Goal: Transaction & Acquisition: Purchase product/service

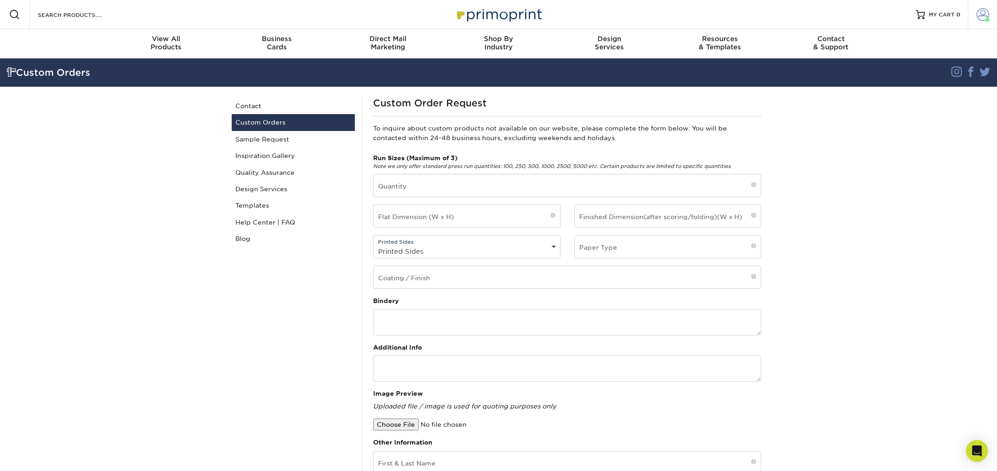
click at [981, 13] on span at bounding box center [982, 14] width 13 height 13
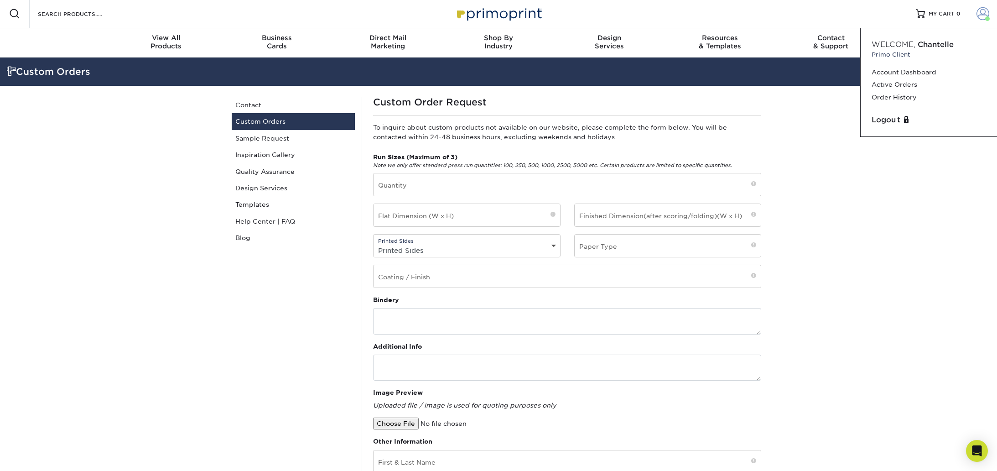
scroll to position [3, 0]
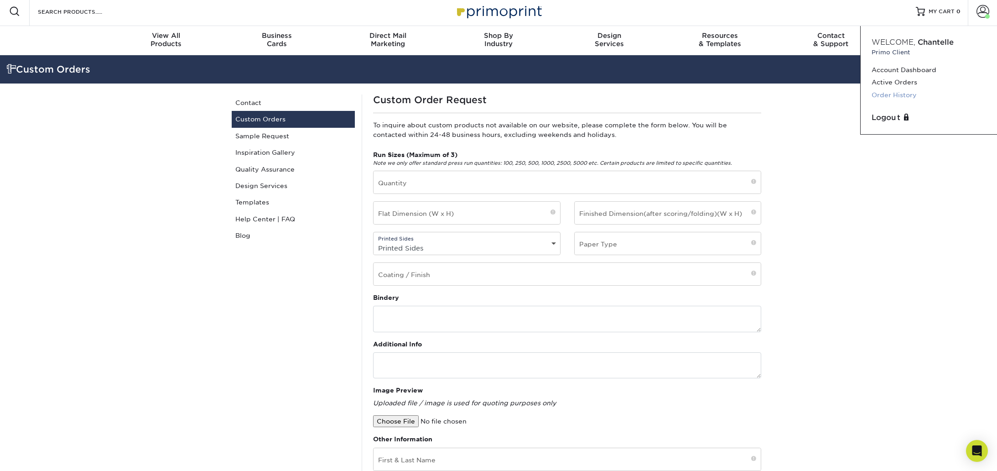
click at [897, 95] on link "Order History" at bounding box center [928, 95] width 114 height 12
click at [896, 92] on link "Order History" at bounding box center [928, 95] width 114 height 12
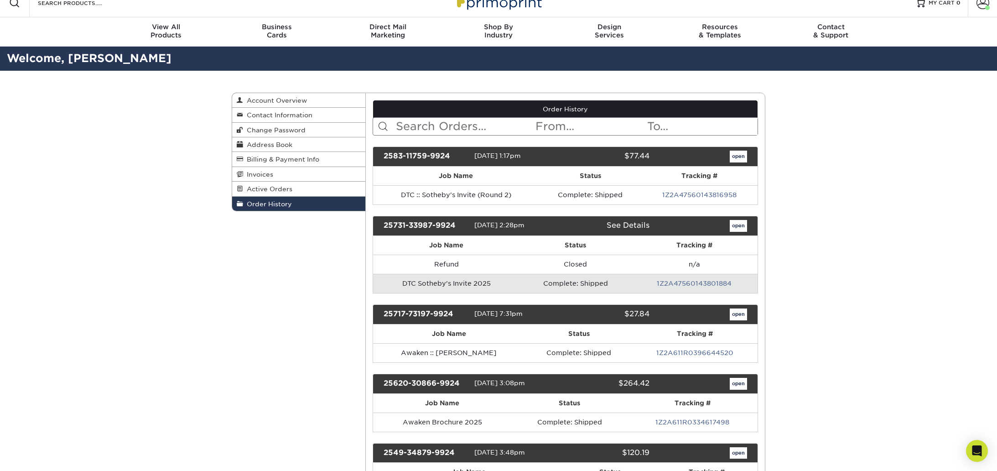
scroll to position [15, 0]
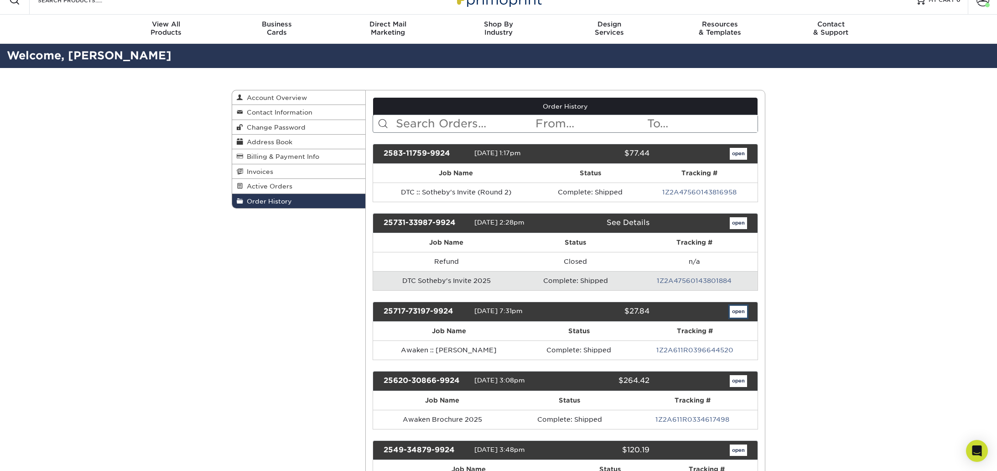
click at [740, 311] on link "open" at bounding box center [738, 311] width 17 height 12
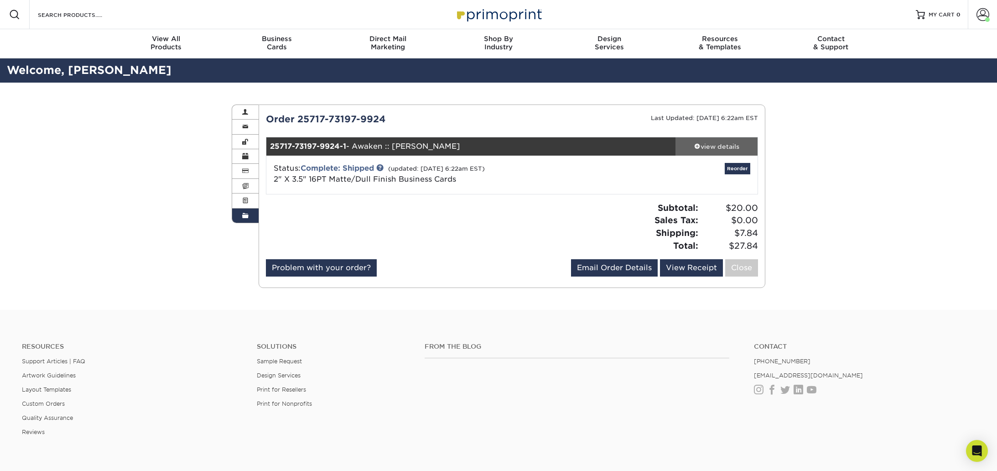
click at [720, 143] on div "view details" at bounding box center [716, 146] width 82 height 9
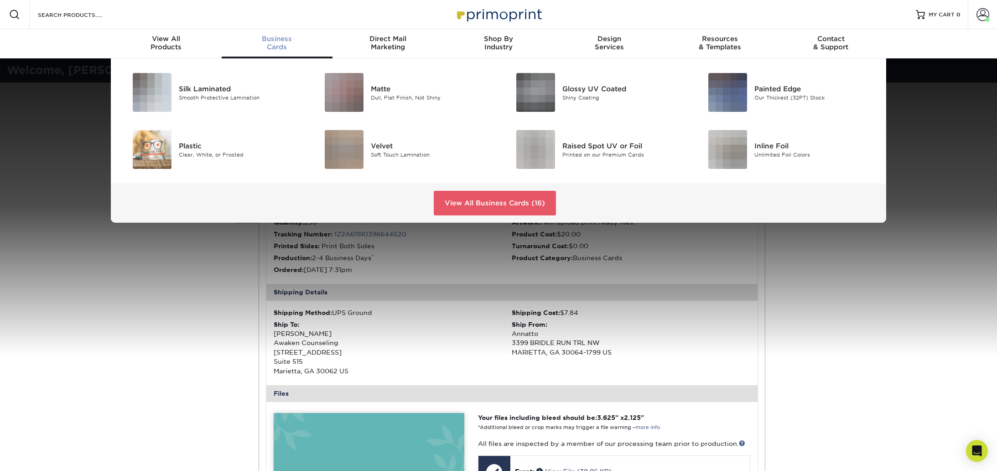
click at [281, 39] on span "Business" at bounding box center [277, 39] width 111 height 8
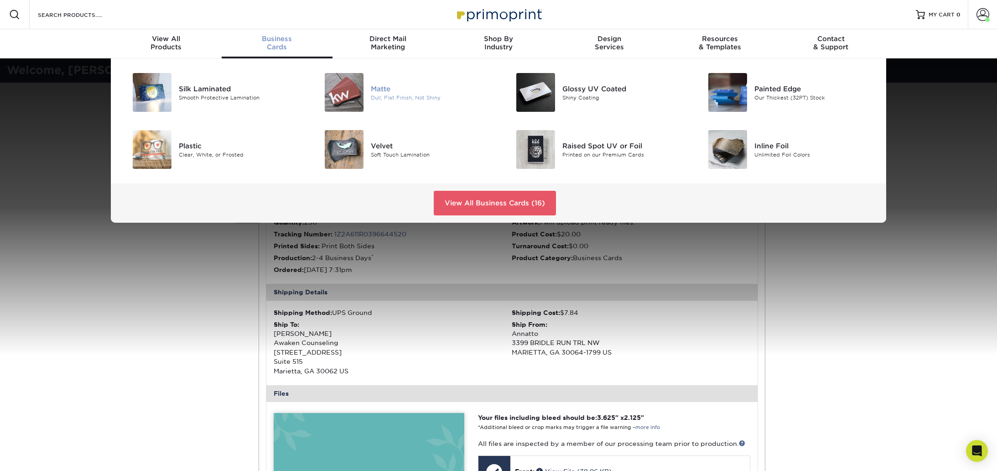
click at [378, 88] on div "Matte" at bounding box center [431, 88] width 121 height 10
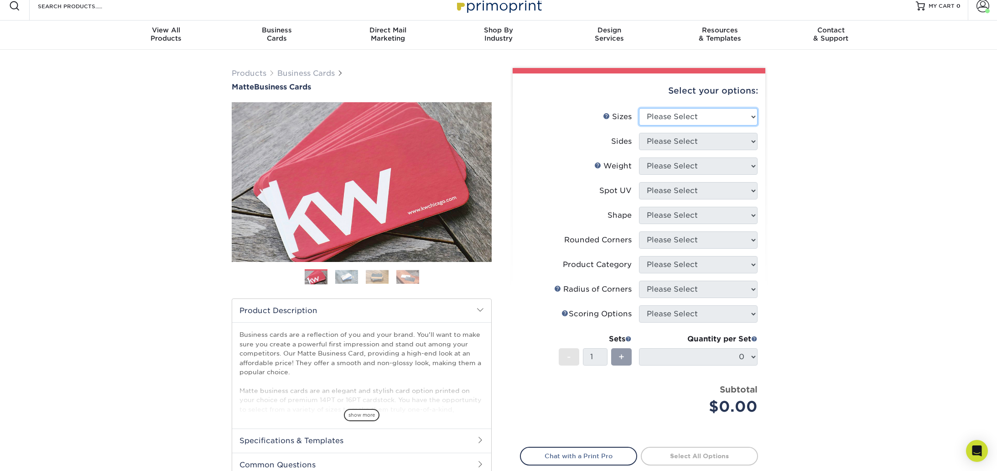
click at [696, 115] on select "Please Select 1.5" x 3.5" - Mini 1.75" x 3.5" - Mini 2" x 2" - Square 2" x 3" -…" at bounding box center [698, 116] width 119 height 17
select select "2.00x3.50"
click at [639, 108] on select "Please Select 1.5" x 3.5" - Mini 1.75" x 3.5" - Mini 2" x 2" - Square 2" x 3" -…" at bounding box center [698, 116] width 119 height 17
click at [661, 144] on select "Please Select Print Both Sides Print Front Only" at bounding box center [698, 141] width 119 height 17
select select "13abbda7-1d64-4f25-8bb2-c179b224825d"
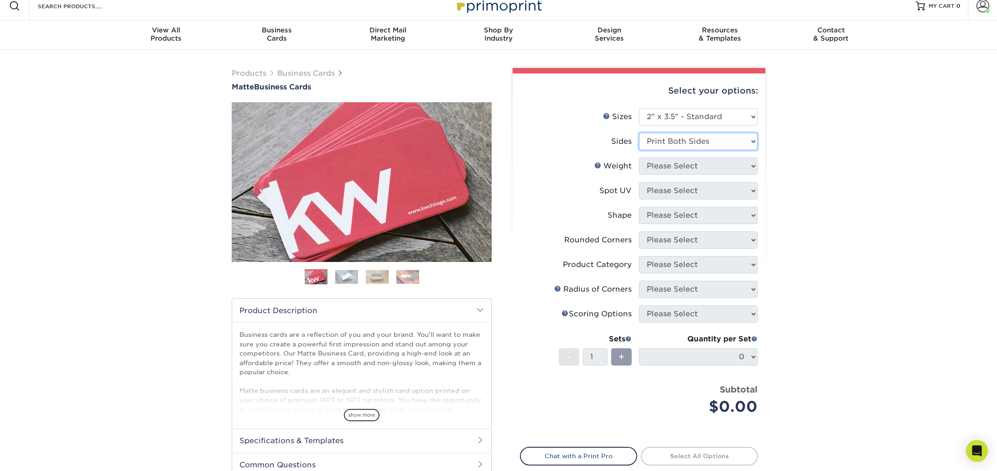
click at [639, 133] on select "Please Select Print Both Sides Print Front Only" at bounding box center [698, 141] width 119 height 17
click at [653, 166] on select "Please Select 16PT 14PT" at bounding box center [698, 165] width 119 height 17
select select "16PT"
click at [639, 157] on select "Please Select 16PT 14PT" at bounding box center [698, 165] width 119 height 17
click at [656, 195] on select "Please Select No Spot UV Front and Back (Both Sides) Front Only Back Only" at bounding box center [698, 190] width 119 height 17
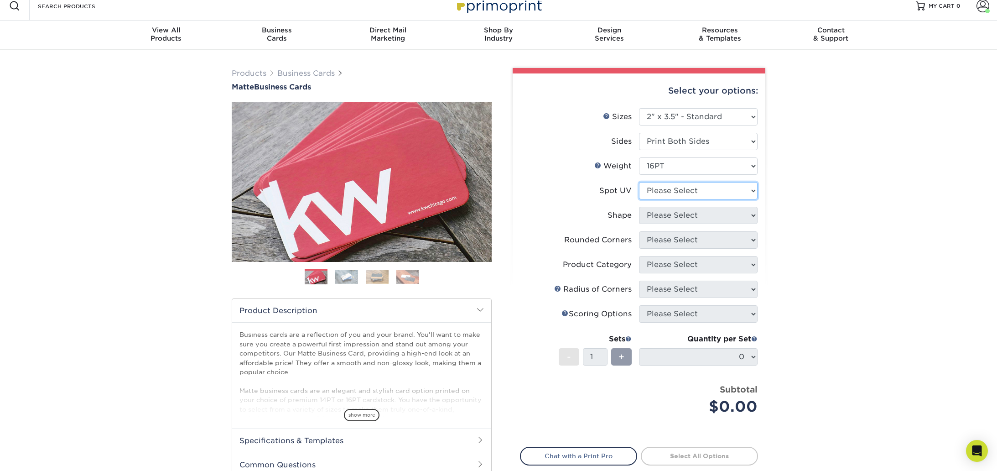
select select "3"
click at [639, 182] on select "Please Select No Spot UV Front and Back (Both Sides) Front Only Back Only" at bounding box center [698, 190] width 119 height 17
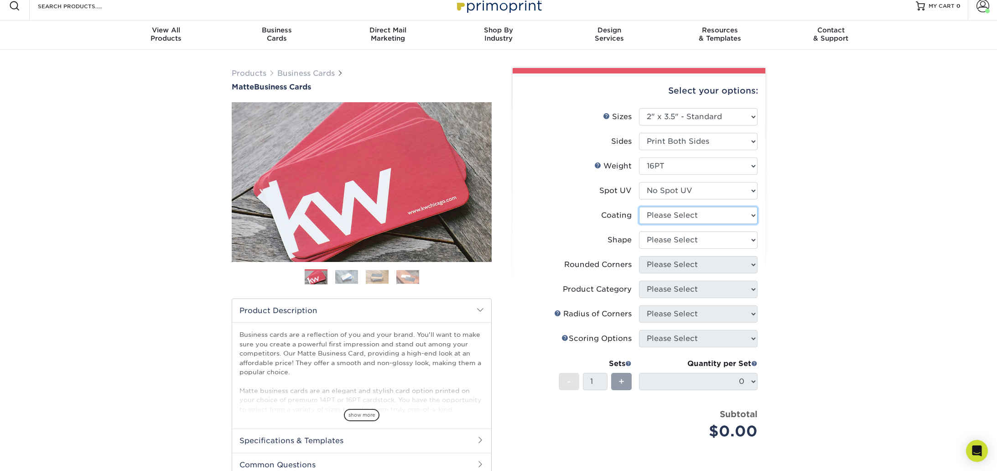
click at [652, 212] on select at bounding box center [698, 215] width 119 height 17
select select "121bb7b5-3b4d-429f-bd8d-bbf80e953313"
click at [639, 207] on select at bounding box center [698, 215] width 119 height 17
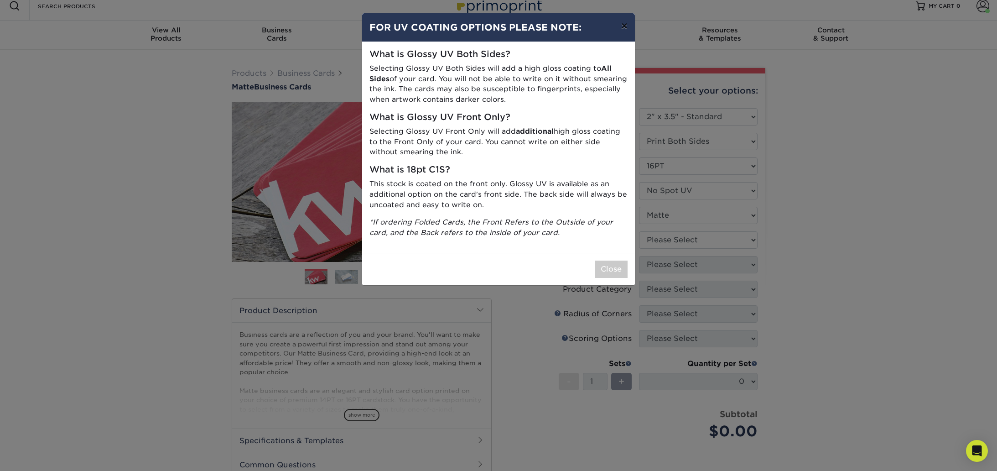
click at [624, 27] on button "×" at bounding box center [624, 26] width 21 height 26
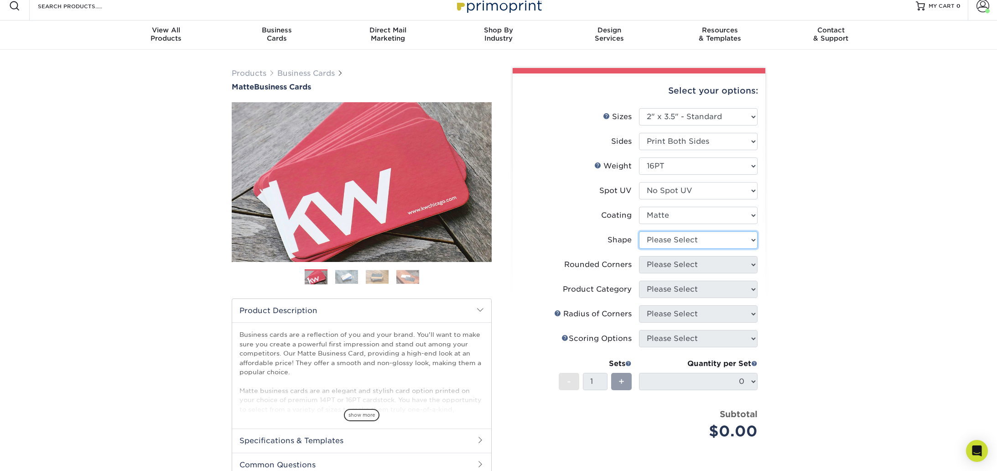
click at [670, 238] on select "Please Select Standard Oval" at bounding box center [698, 239] width 119 height 17
select select "standard"
click at [639, 231] on select "Please Select Standard Oval" at bounding box center [698, 239] width 119 height 17
click at [662, 268] on select "Please Select Yes - Round 2 Corners Yes - Round 4 Corners No" at bounding box center [698, 264] width 119 height 17
select select "0"
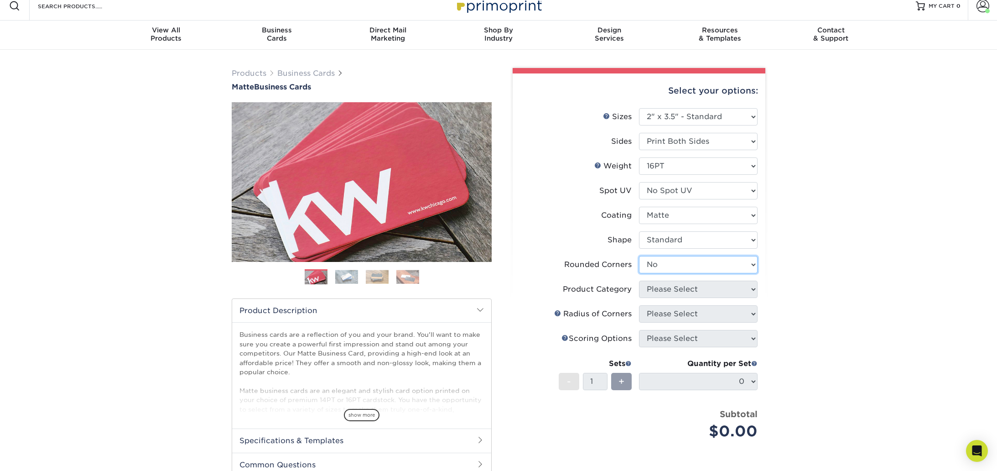
click at [639, 256] on select "Please Select Yes - Round 2 Corners Yes - Round 4 Corners No" at bounding box center [698, 264] width 119 height 17
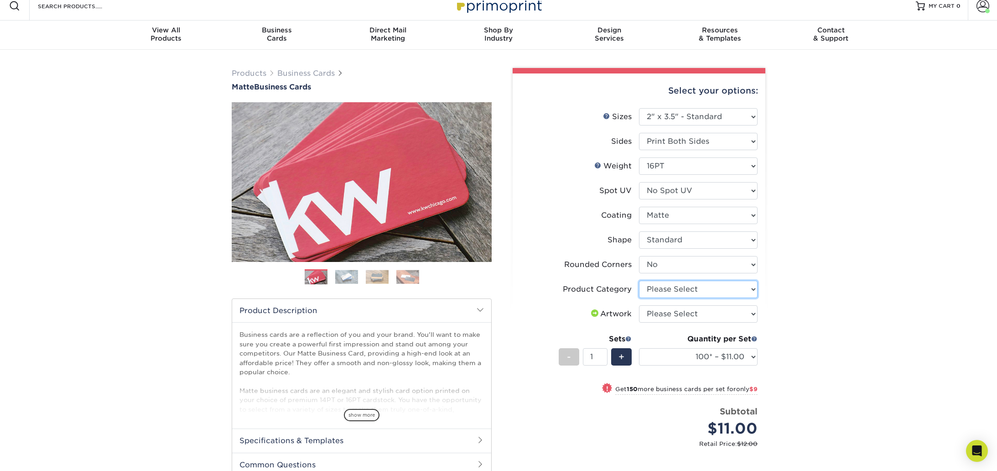
click at [664, 292] on select "Please Select Business Cards" at bounding box center [698, 288] width 119 height 17
select select "3b5148f1-0588-4f88-a218-97bcfdce65c1"
click at [639, 280] on select "Please Select Business Cards" at bounding box center [698, 288] width 119 height 17
click at [661, 316] on select "Please Select I will upload files I need a design - $100" at bounding box center [698, 313] width 119 height 17
select select "upload"
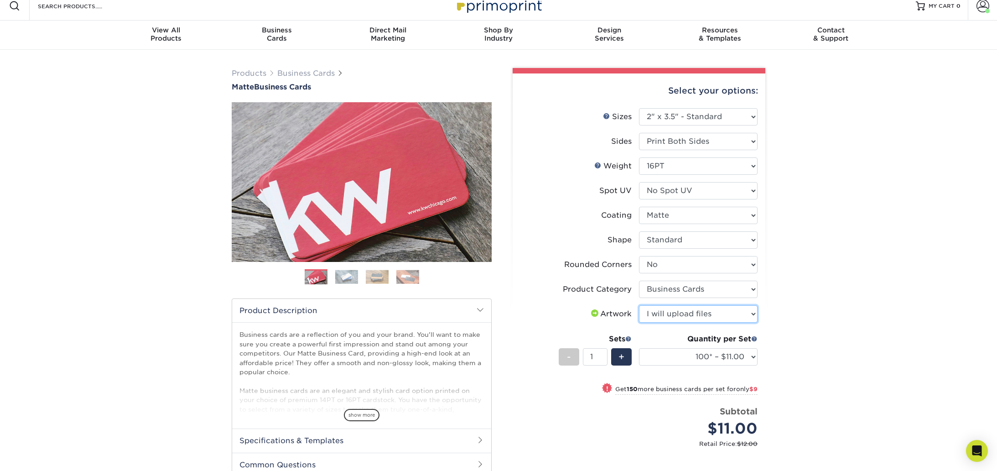
click at [639, 305] on select "Please Select I will upload files I need a design - $100" at bounding box center [698, 313] width 119 height 17
click at [667, 352] on select "100* – $11.00 250* – $20.00 500 – $39.00 1000 – $49.00 2500 – $87.00 5000 – $16…" at bounding box center [698, 356] width 119 height 17
